Goal: Task Accomplishment & Management: Manage account settings

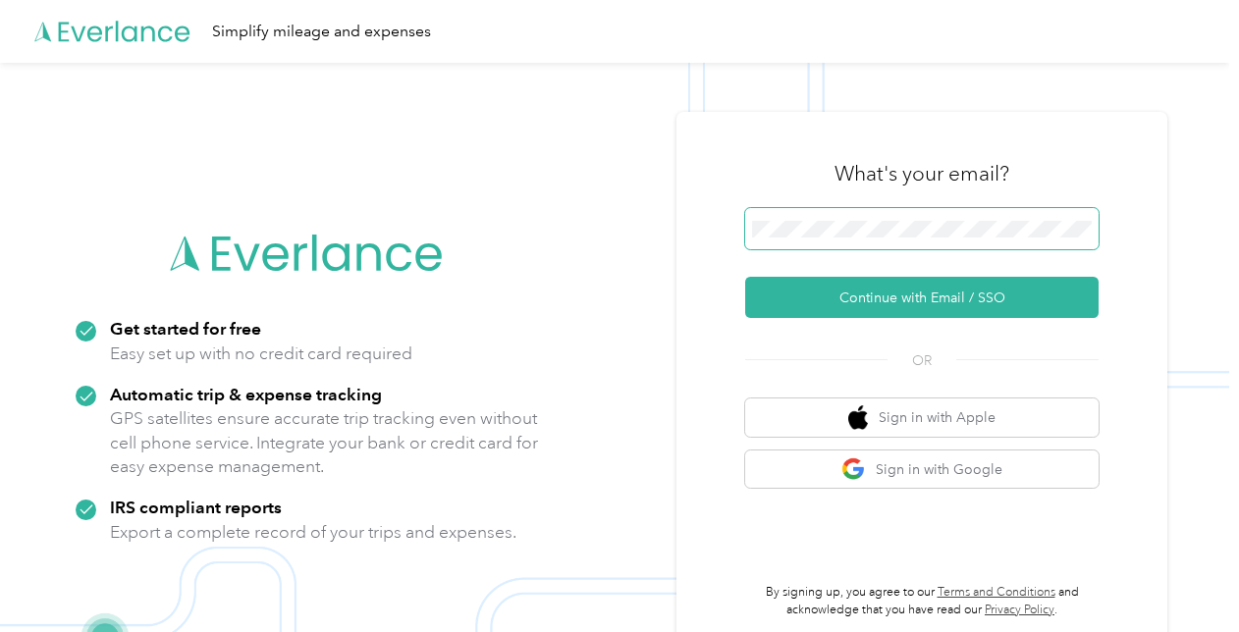
click at [955, 240] on span at bounding box center [921, 228] width 353 height 41
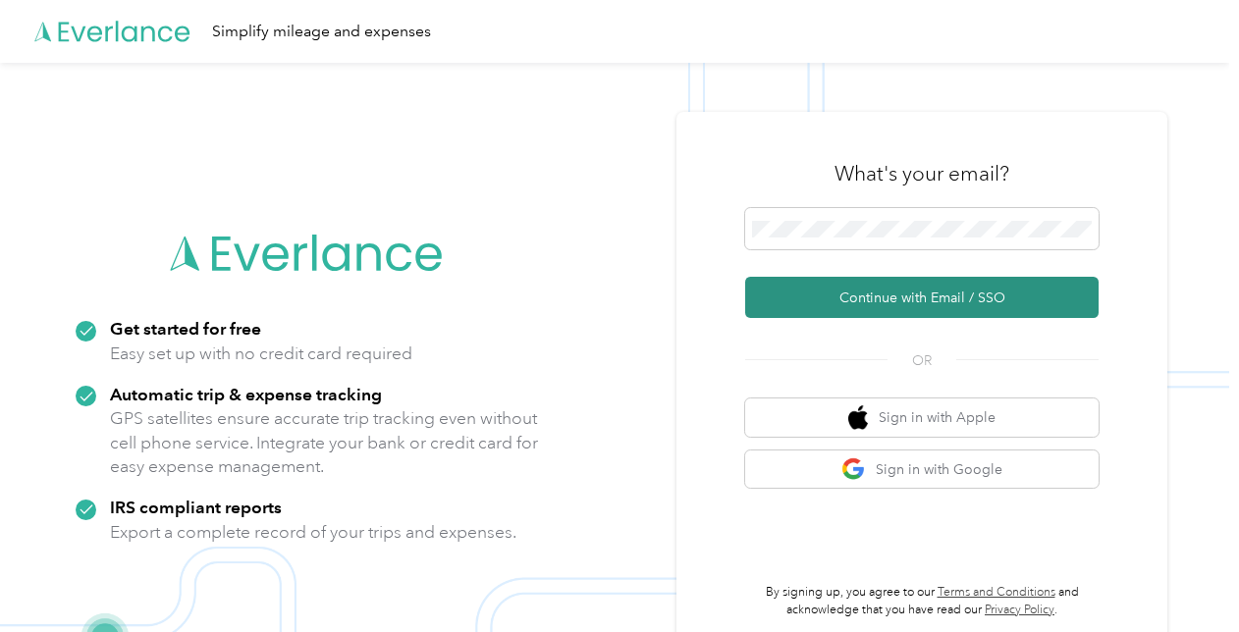
click at [865, 298] on button "Continue with Email / SSO" at bounding box center [921, 297] width 353 height 41
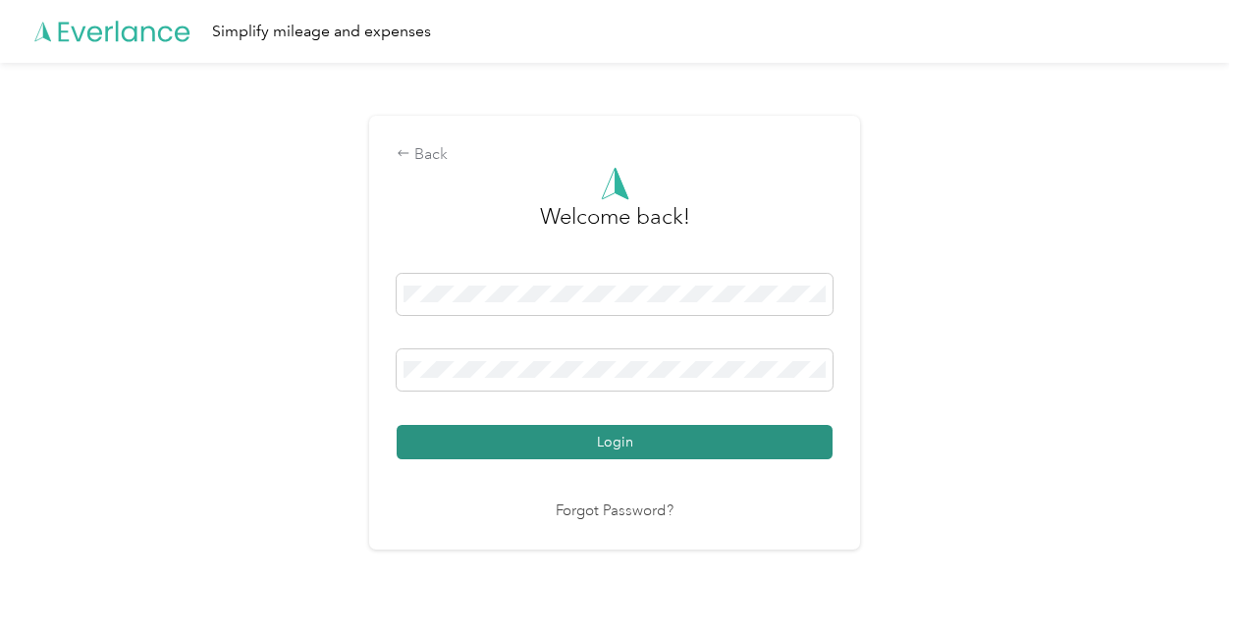
click at [676, 430] on button "Login" at bounding box center [615, 442] width 436 height 34
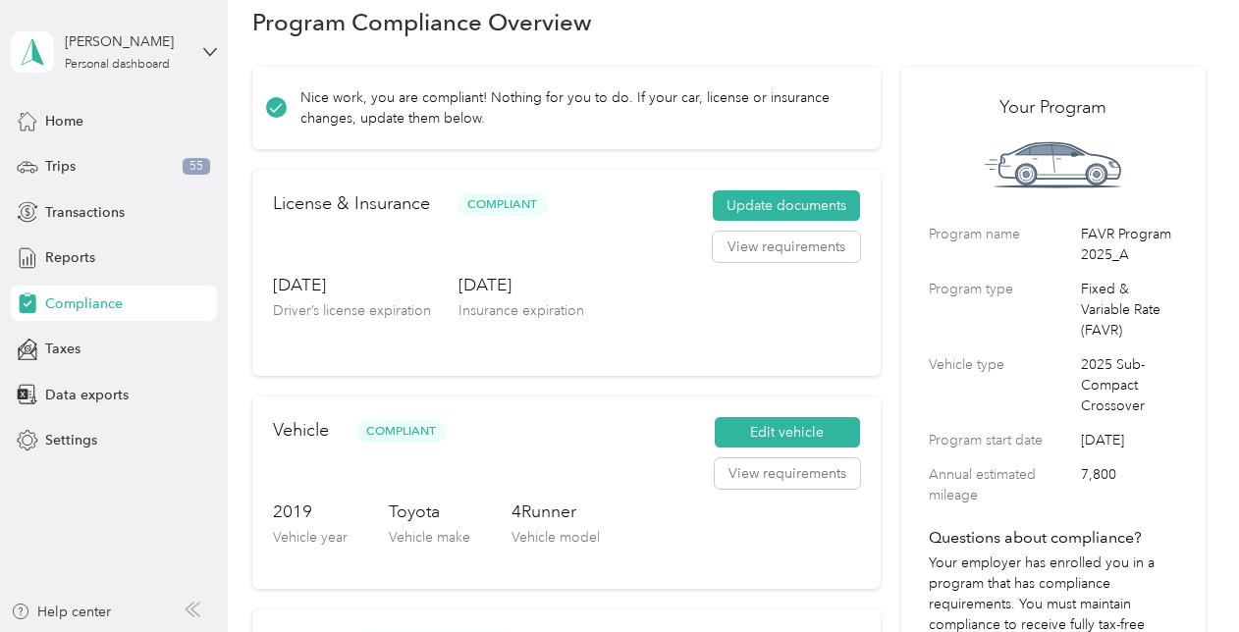
scroll to position [31, 0]
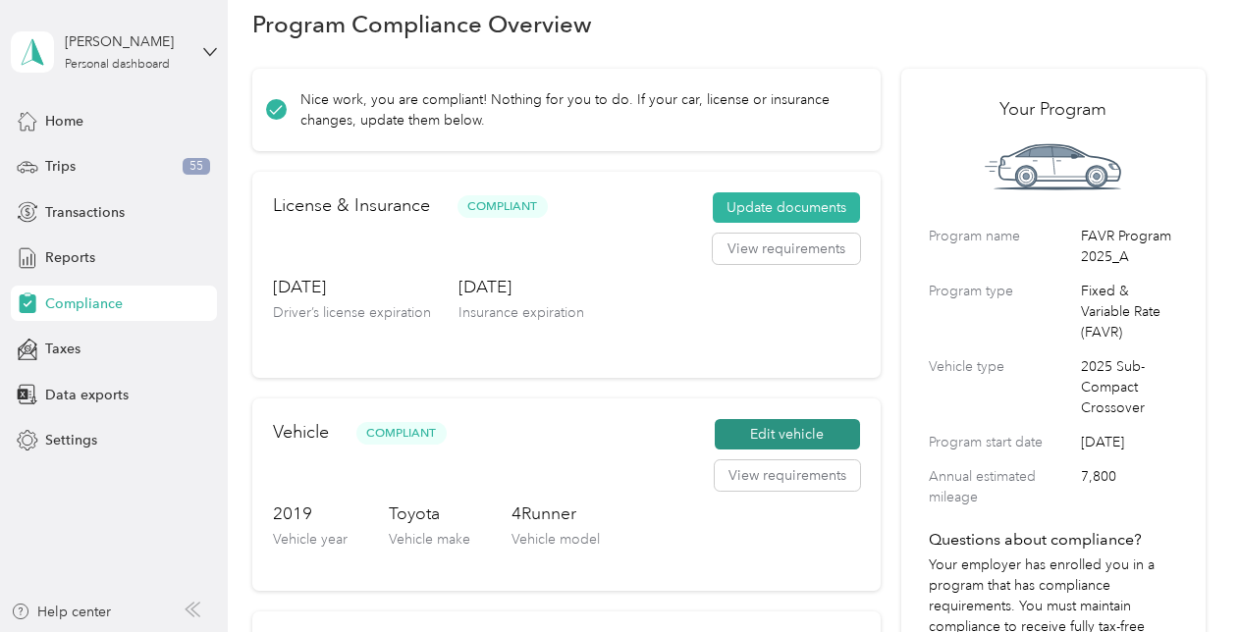
click at [797, 444] on button "Edit vehicle" at bounding box center [787, 434] width 145 height 31
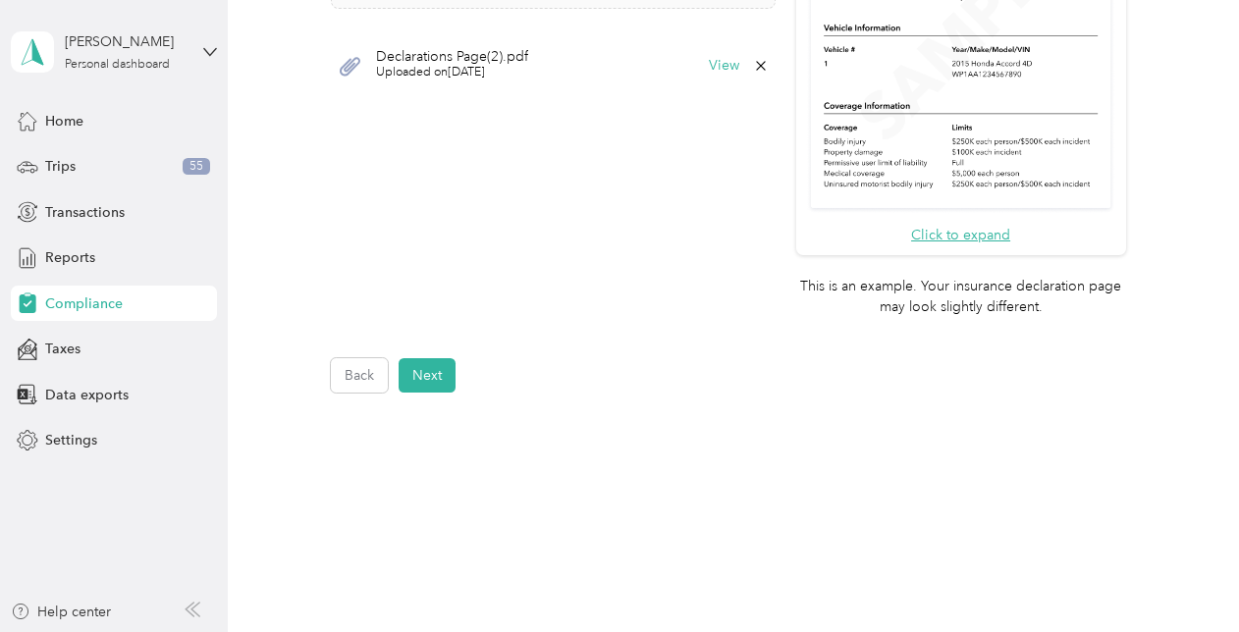
scroll to position [781, 0]
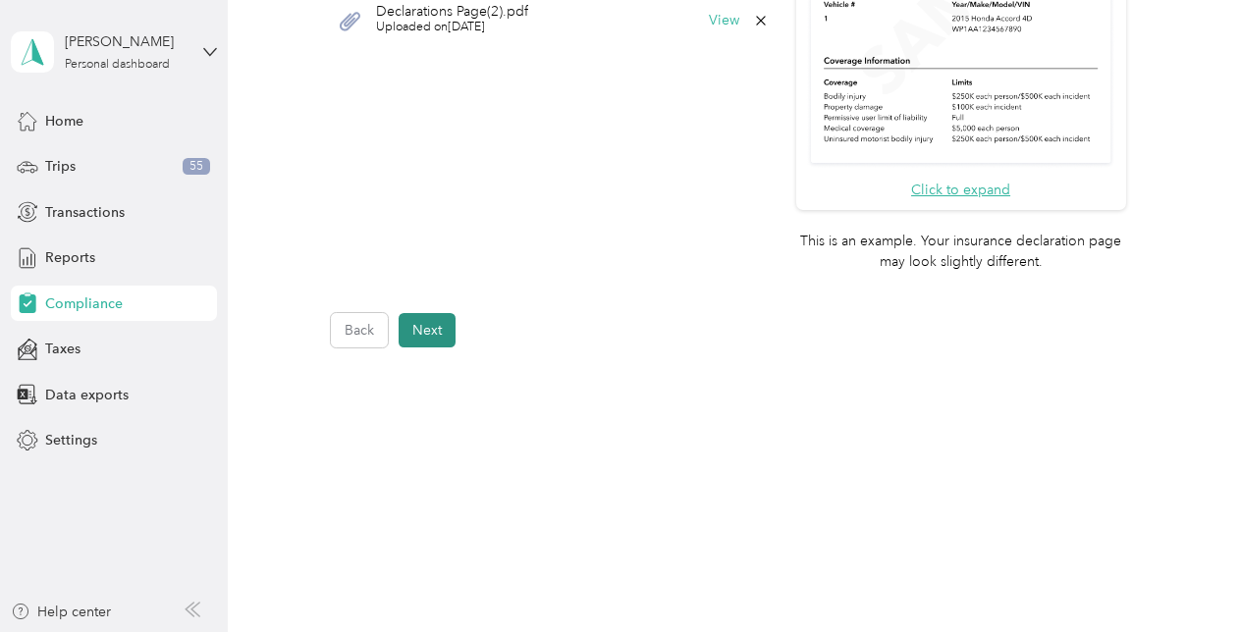
click at [414, 324] on button "Next" at bounding box center [427, 330] width 57 height 34
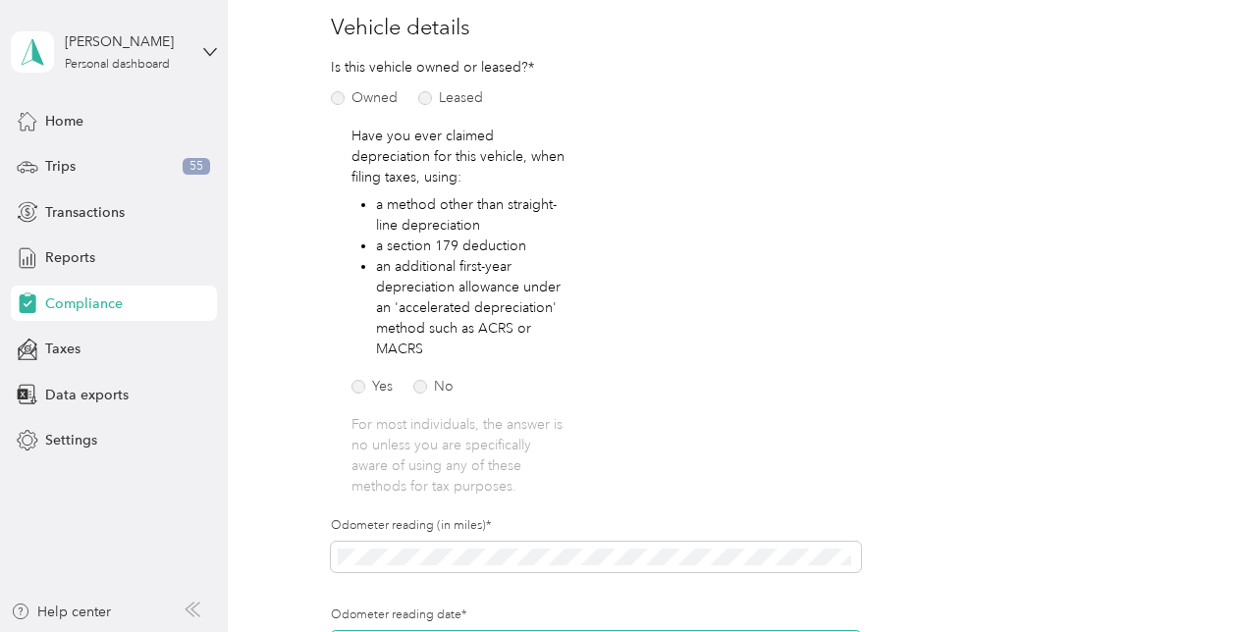
scroll to position [243, 0]
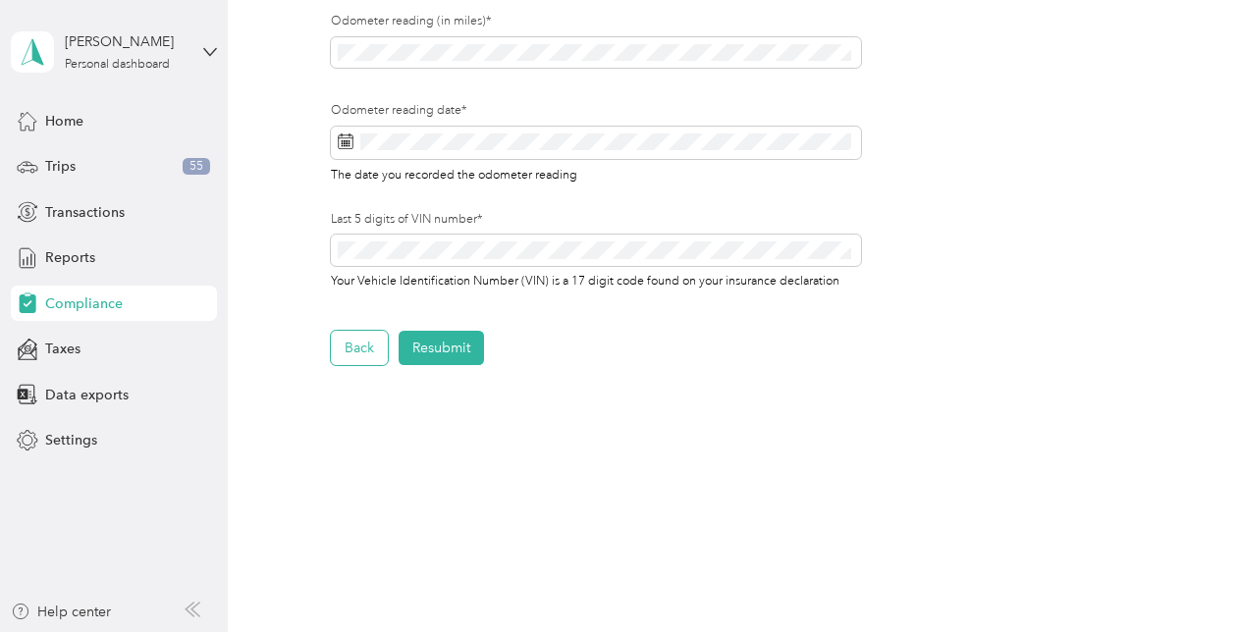
click at [373, 342] on button "Back" at bounding box center [359, 348] width 57 height 34
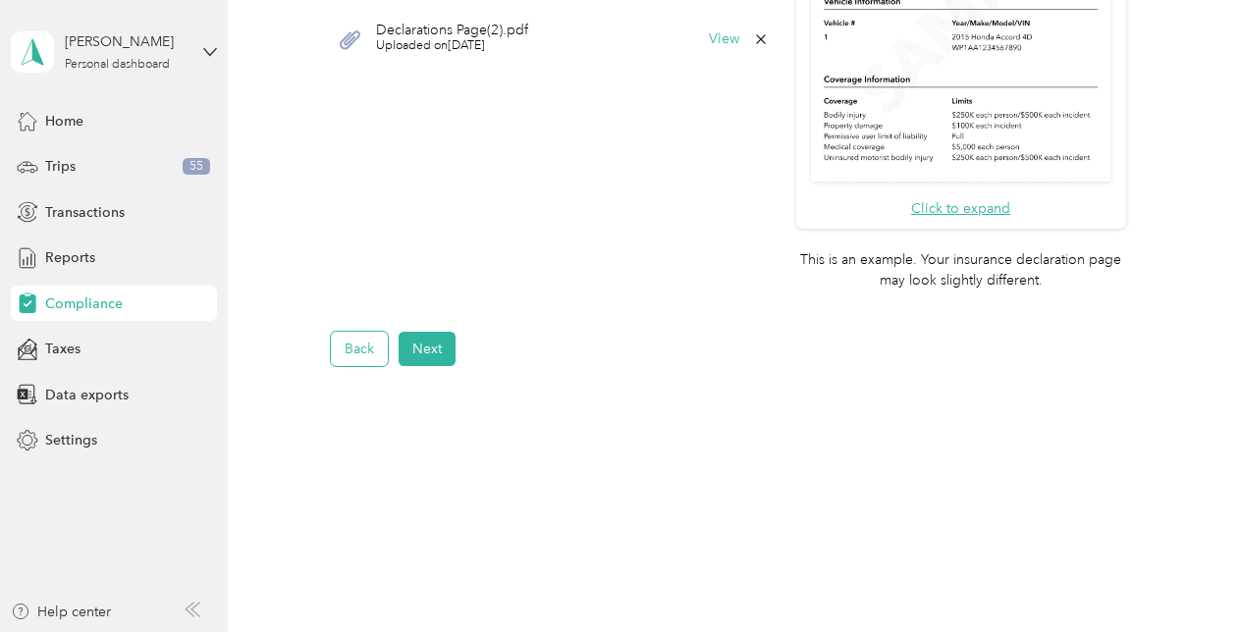
click at [373, 342] on button "Back" at bounding box center [359, 349] width 57 height 34
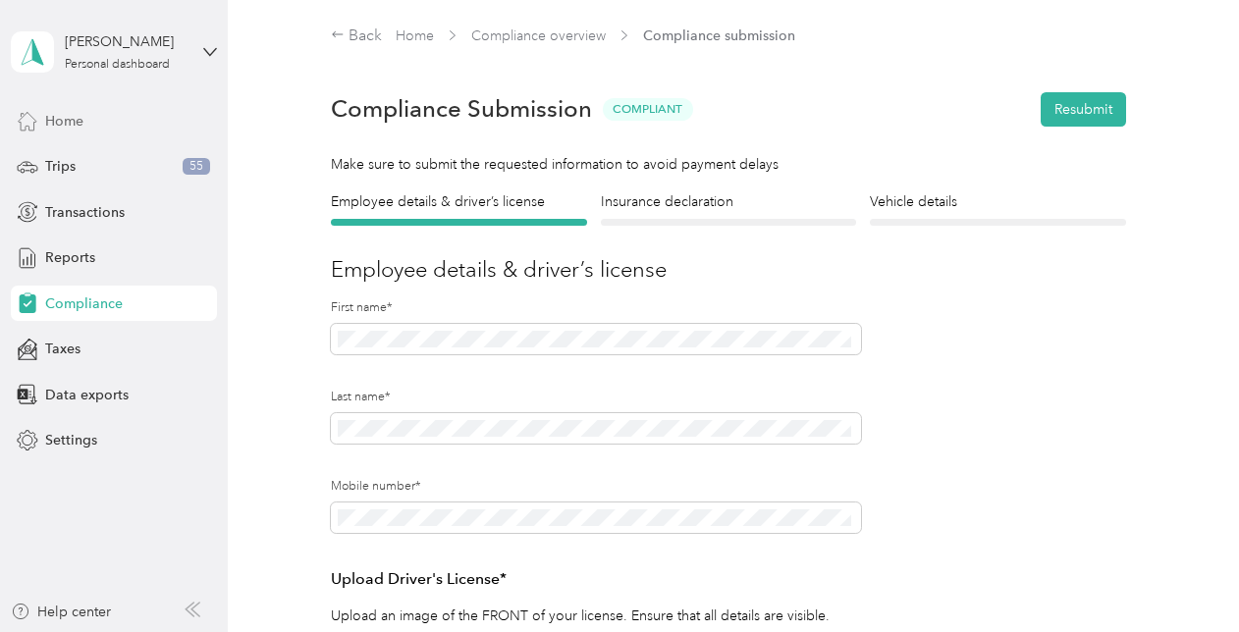
click at [67, 111] on span "Home" at bounding box center [64, 121] width 38 height 21
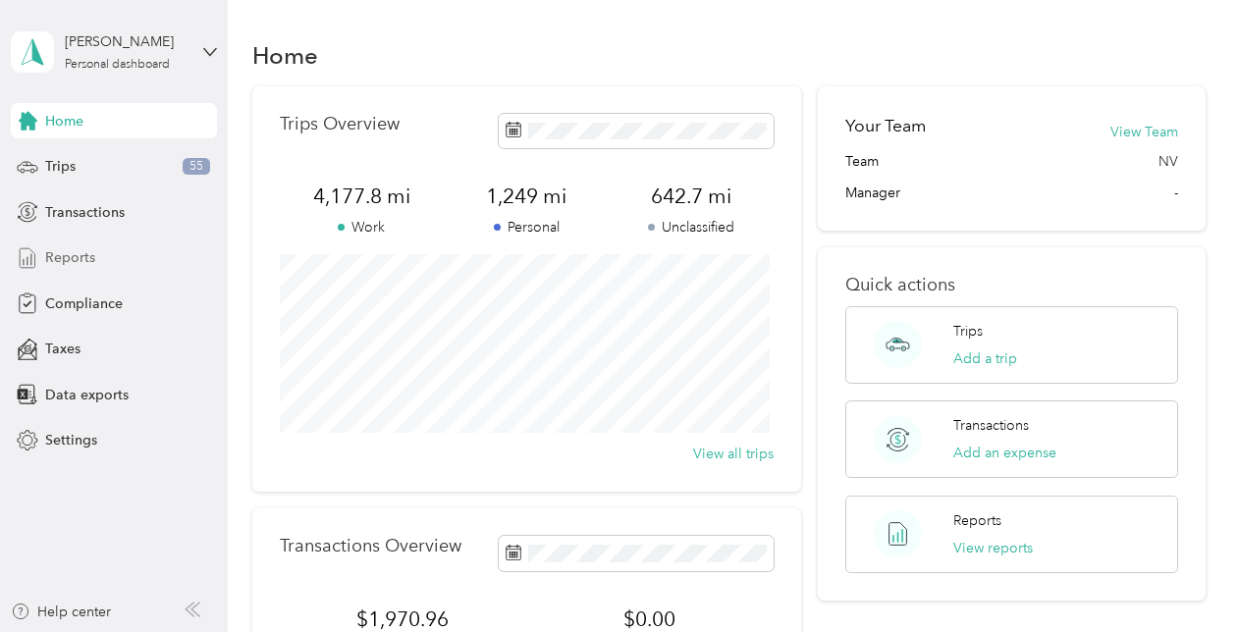
click at [76, 263] on span "Reports" at bounding box center [70, 257] width 50 height 21
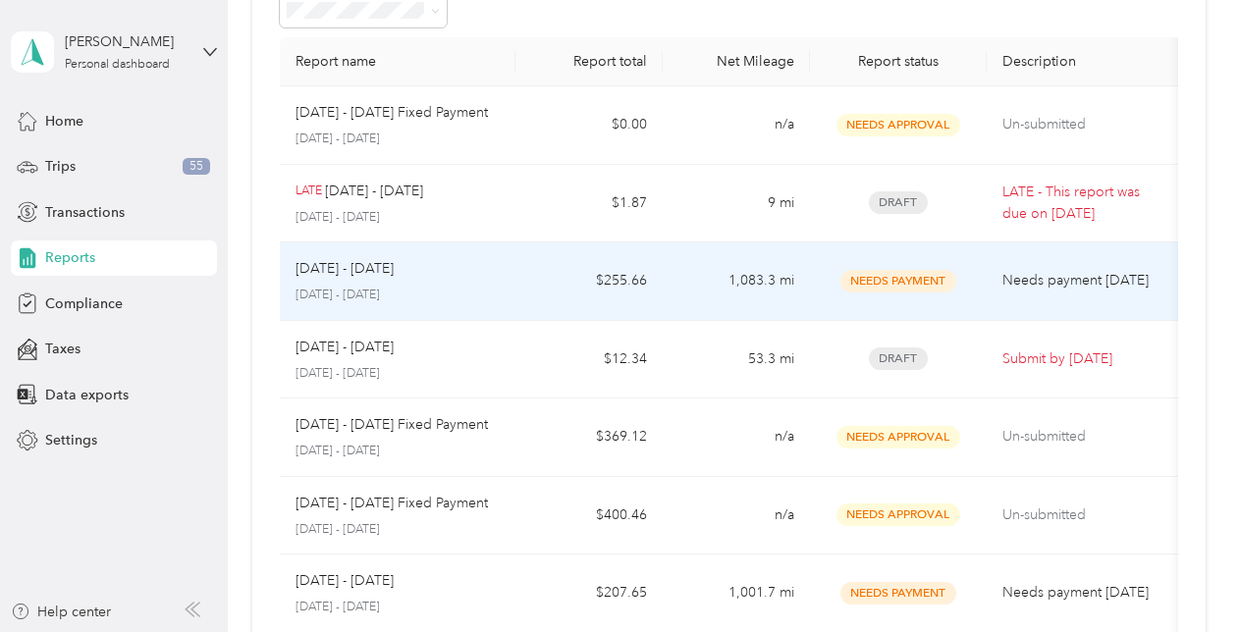
scroll to position [120, 0]
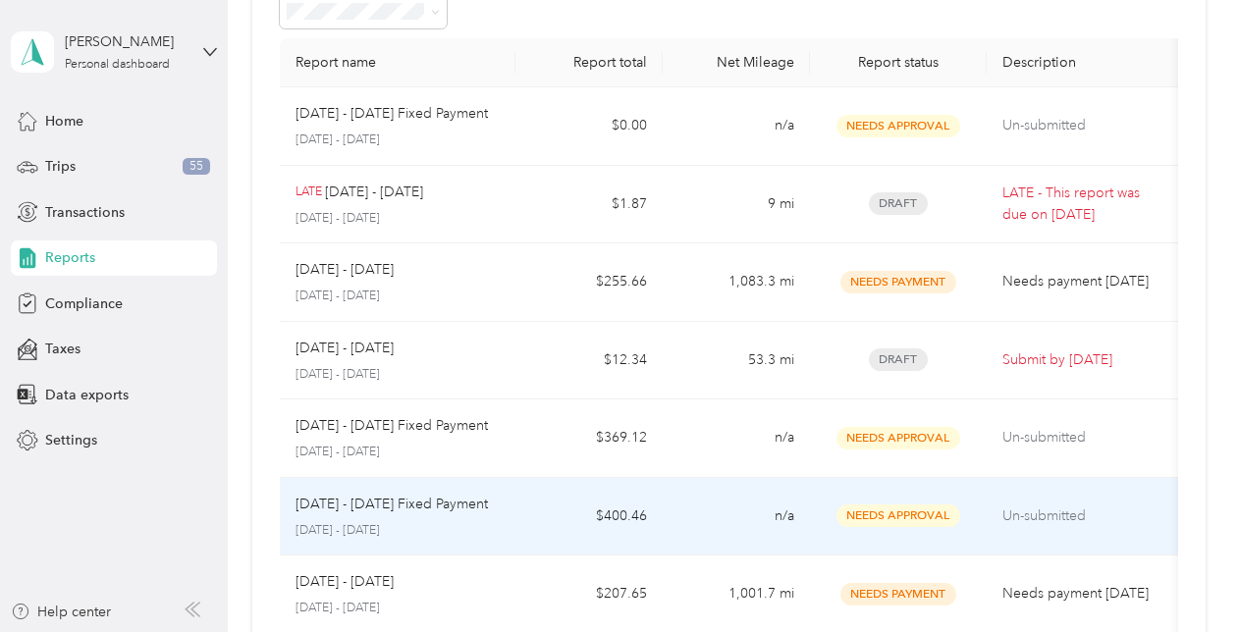
click at [529, 491] on td "$400.46" at bounding box center [588, 517] width 147 height 79
